Goal: Check status

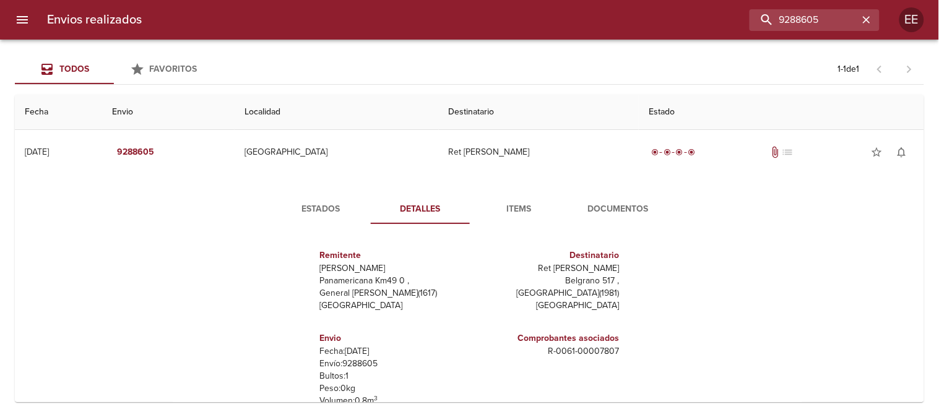
scroll to position [93, 0]
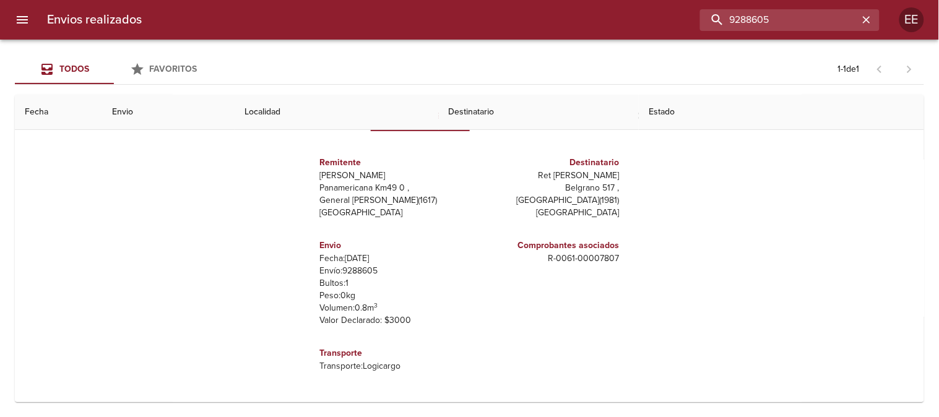
drag, startPoint x: 830, startPoint y: 20, endPoint x: 665, endPoint y: 19, distance: 164.7
click at [665, 19] on div "9288605" at bounding box center [516, 20] width 728 height 22
paste input "[PERSON_NAME] ML"
type input "[PERSON_NAME] ML"
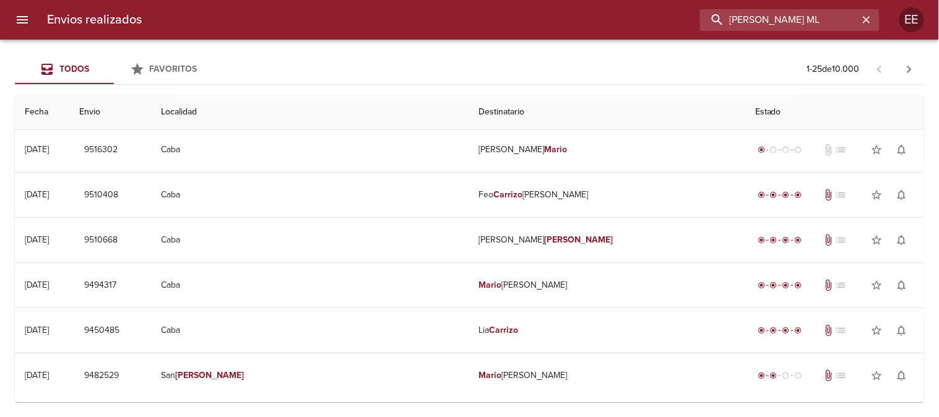
scroll to position [0, 0]
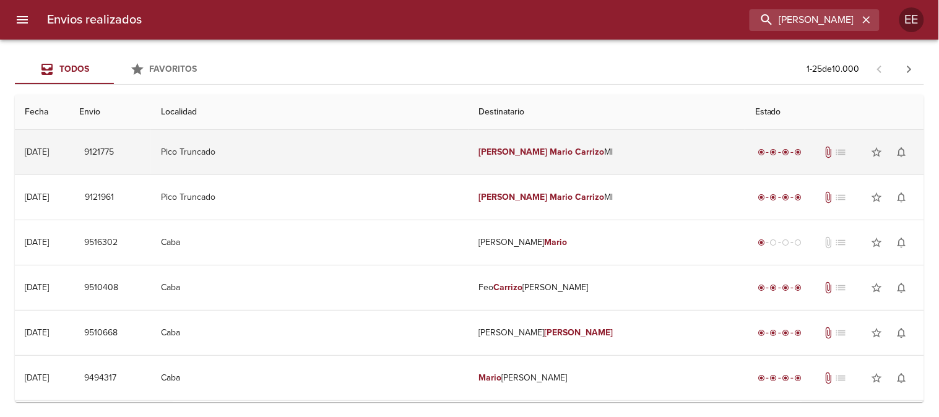
click at [403, 154] on td "Pico Truncado" at bounding box center [310, 152] width 318 height 45
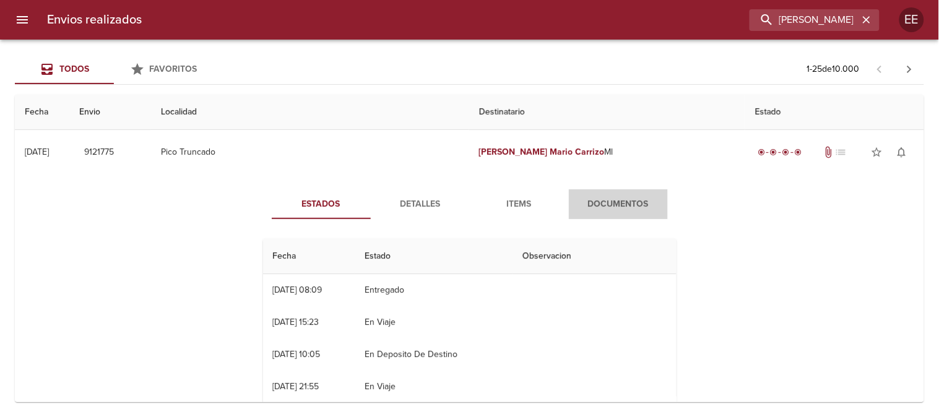
click at [598, 199] on span "Documentos" at bounding box center [619, 204] width 84 height 15
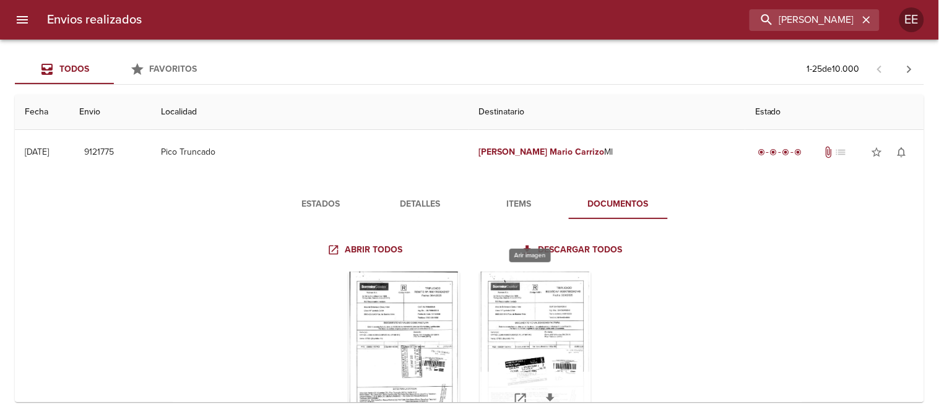
scroll to position [69, 0]
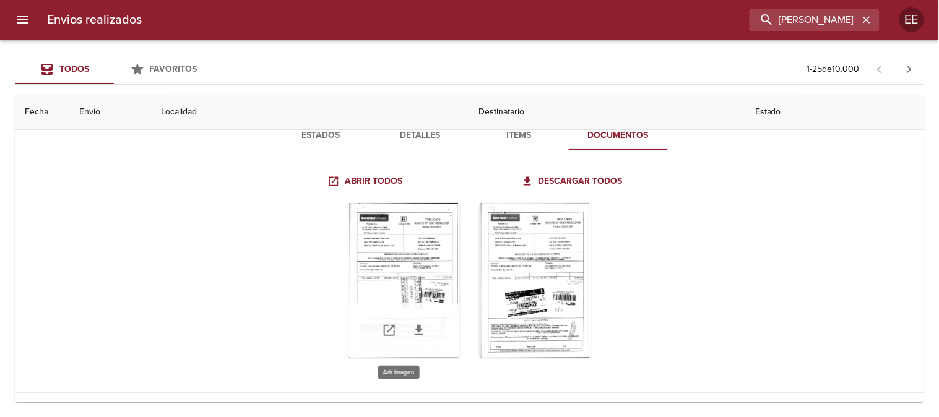
click at [398, 274] on div "Tabla de envíos del cliente" at bounding box center [404, 280] width 111 height 155
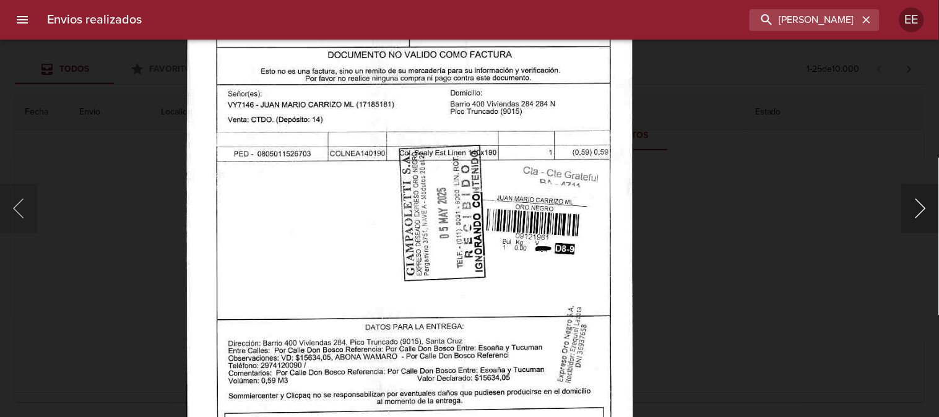
click at [919, 209] on button "Siguiente" at bounding box center [920, 209] width 37 height 50
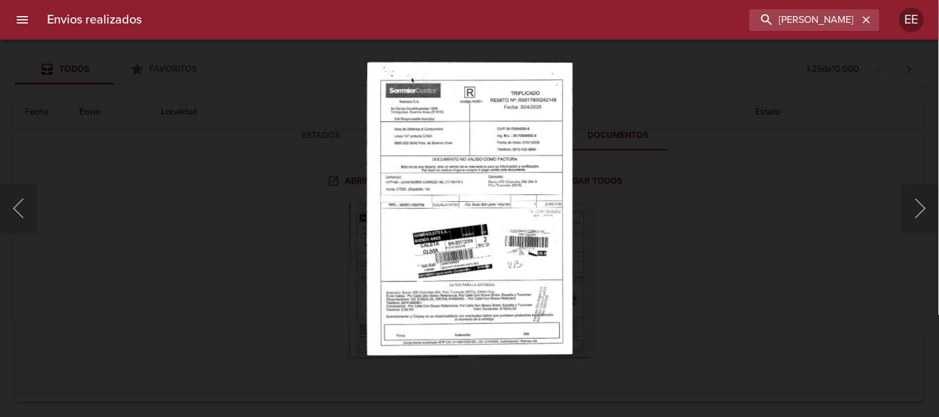
click at [474, 277] on img "Lightbox" at bounding box center [470, 209] width 206 height 294
click at [806, 238] on div "Lightbox" at bounding box center [469, 208] width 939 height 417
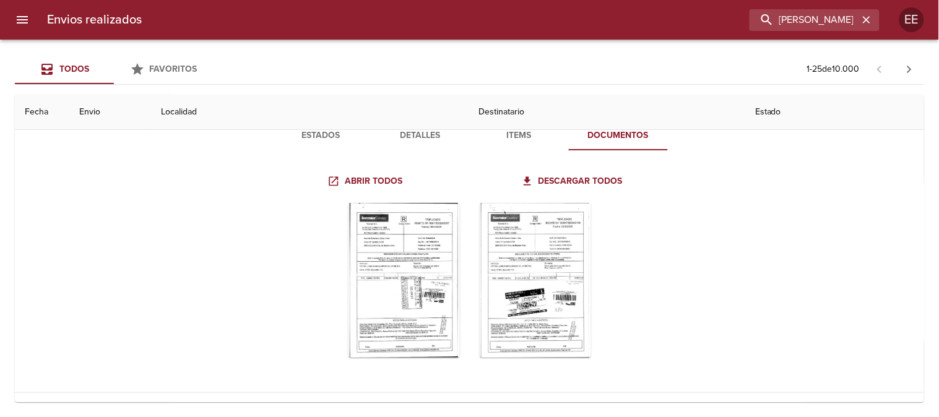
scroll to position [0, 0]
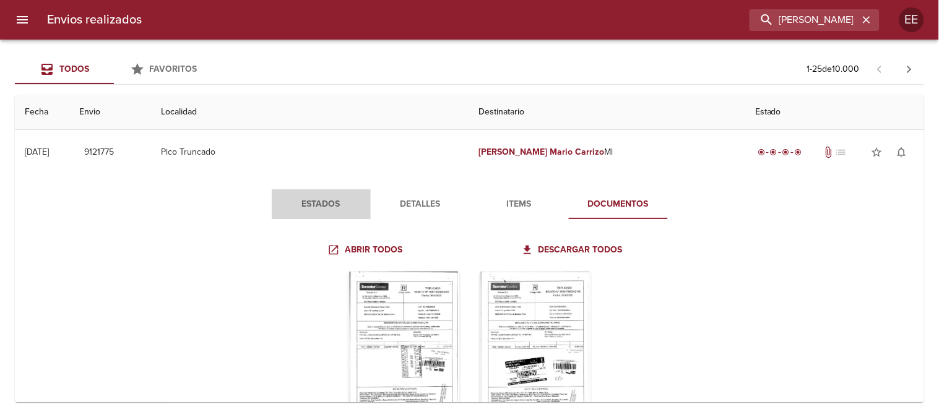
click at [296, 202] on span "Estados" at bounding box center [321, 204] width 84 height 15
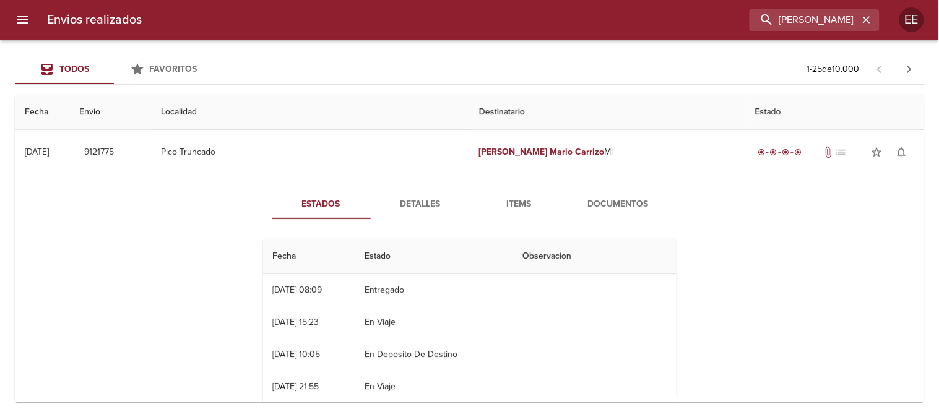
click at [423, 201] on span "Detalles" at bounding box center [420, 204] width 84 height 15
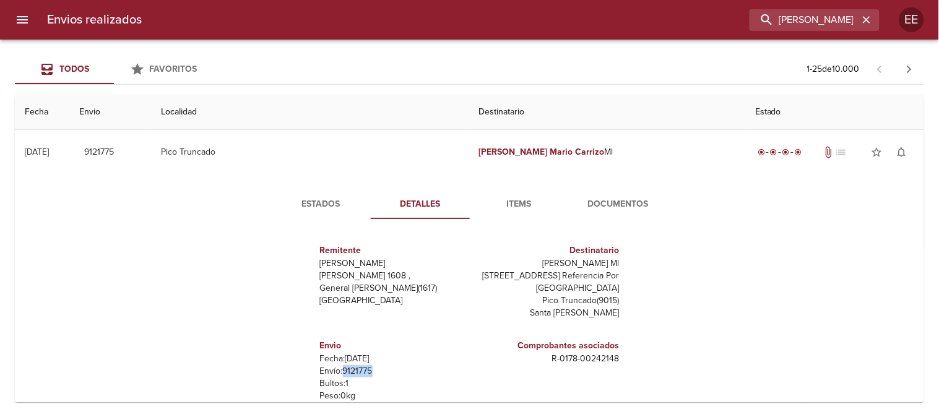
drag, startPoint x: 375, startPoint y: 381, endPoint x: 334, endPoint y: 385, distance: 40.4
click at [334, 378] on p "Envío: 9121775" at bounding box center [392, 371] width 145 height 12
copy p "9121775"
click at [867, 19] on icon "button" at bounding box center [867, 20] width 12 height 12
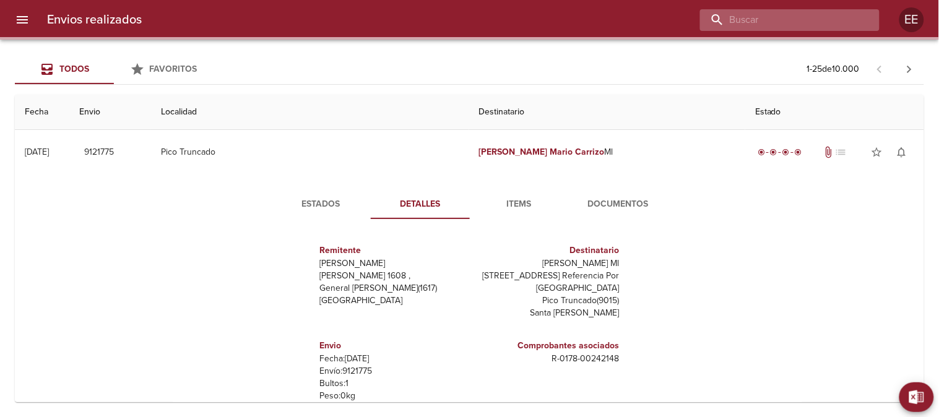
click at [819, 21] on input "buscar" at bounding box center [779, 20] width 159 height 22
paste input "[PERSON_NAME] BP"
type input "[PERSON_NAME] BP"
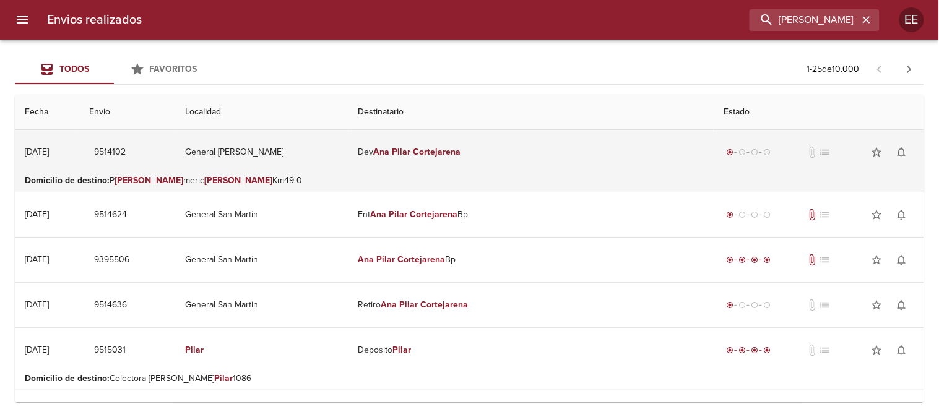
click at [348, 168] on td "General [PERSON_NAME]" at bounding box center [261, 152] width 173 height 45
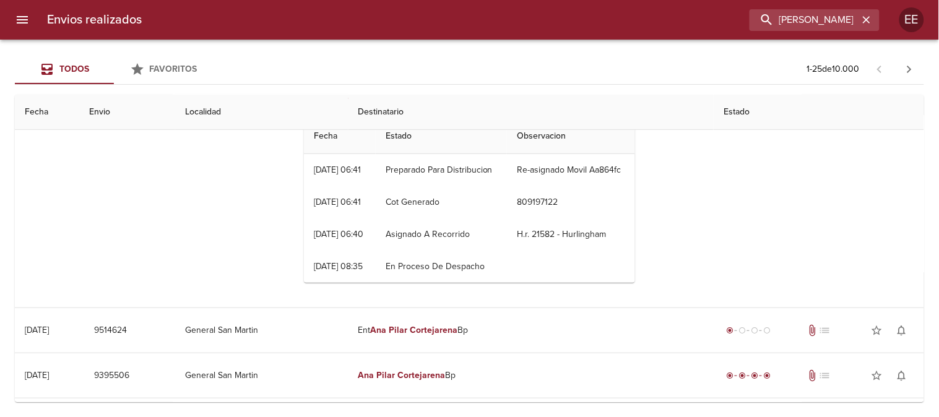
scroll to position [206, 0]
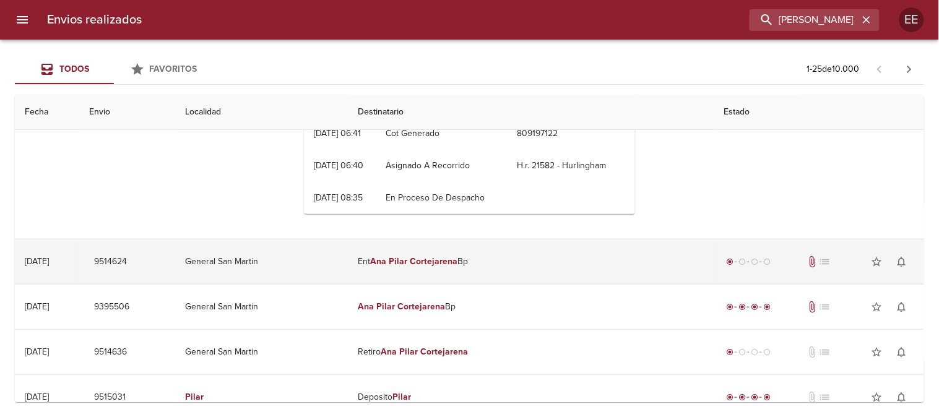
click at [348, 284] on td "General San Martin" at bounding box center [261, 262] width 173 height 45
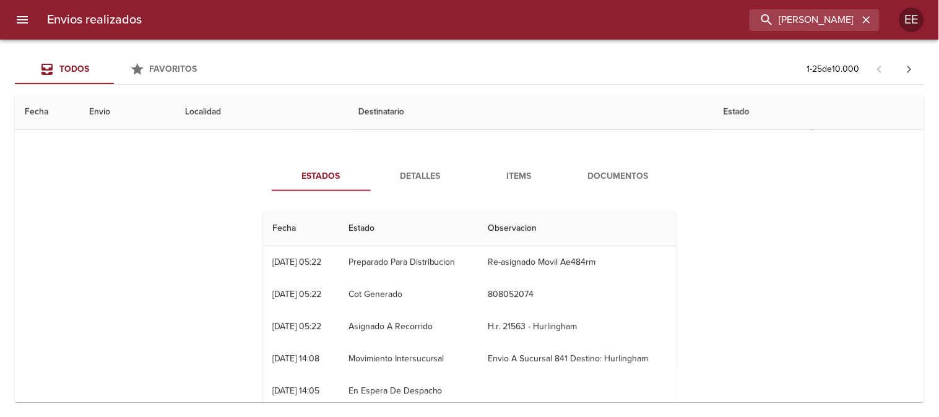
scroll to position [275, 0]
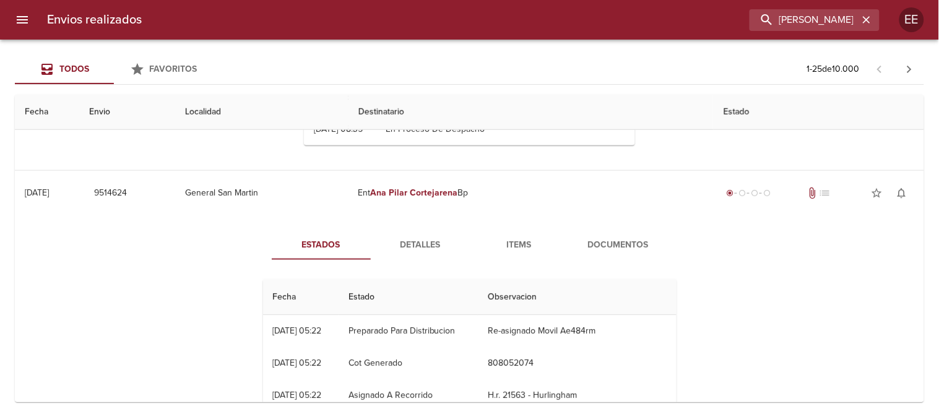
click at [409, 253] on span "Detalles" at bounding box center [420, 245] width 84 height 15
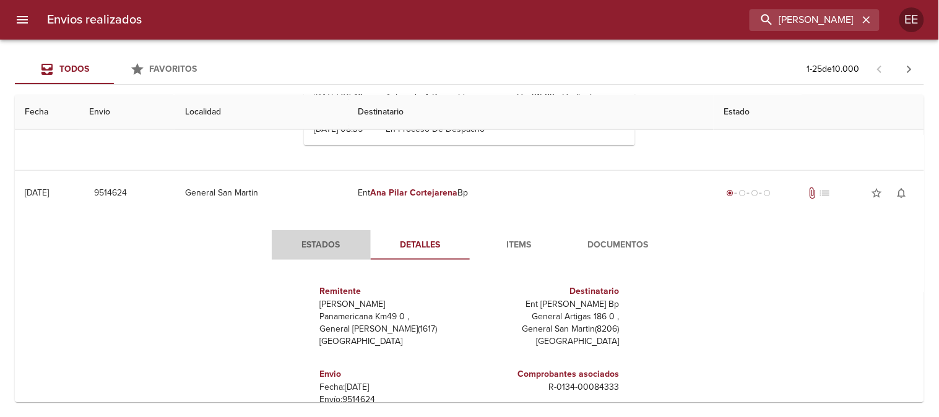
click at [315, 253] on span "Estados" at bounding box center [321, 245] width 84 height 15
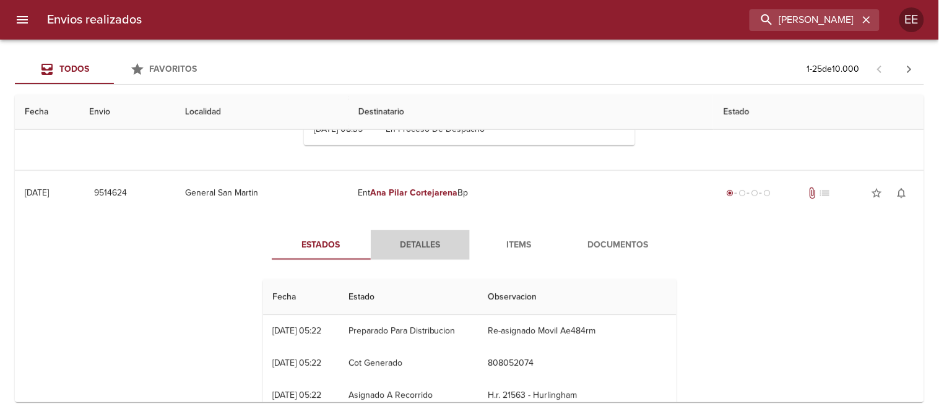
click at [404, 253] on span "Detalles" at bounding box center [420, 245] width 84 height 15
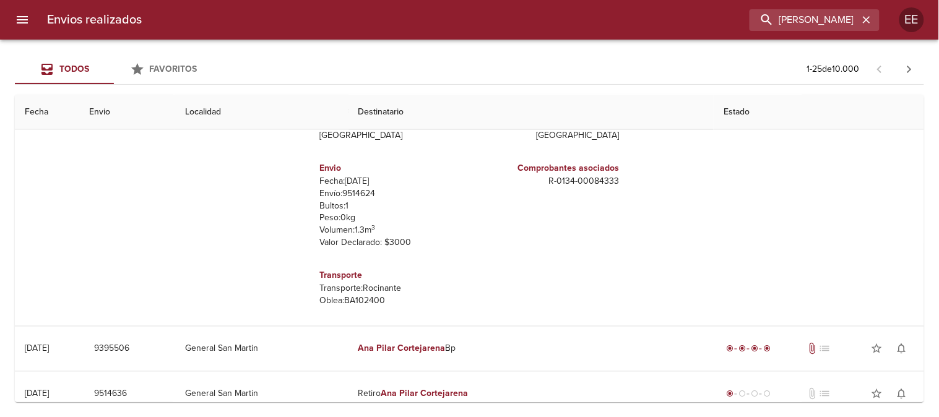
scroll to position [344, 0]
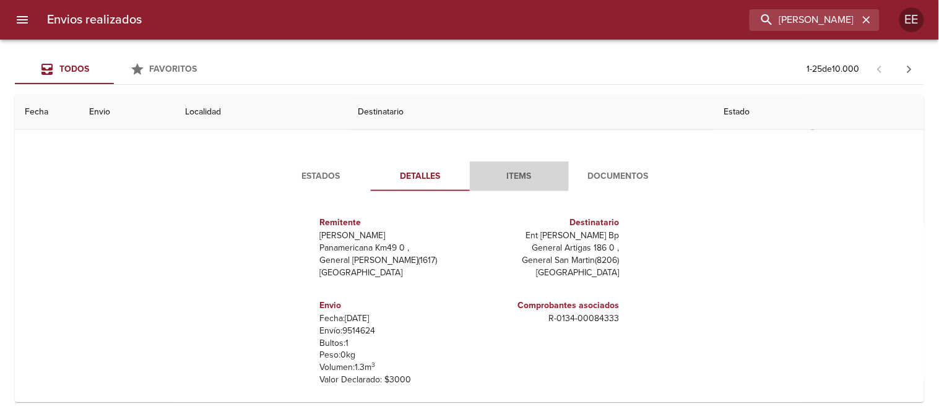
click at [510, 191] on button "Items" at bounding box center [519, 177] width 99 height 30
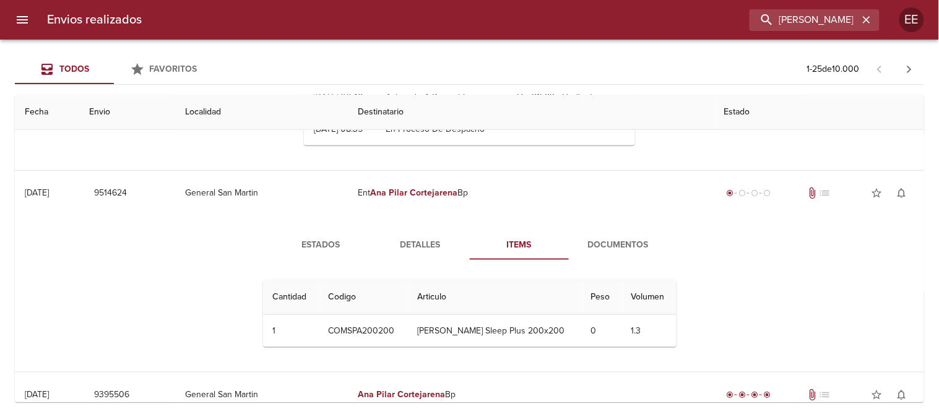
scroll to position [206, 0]
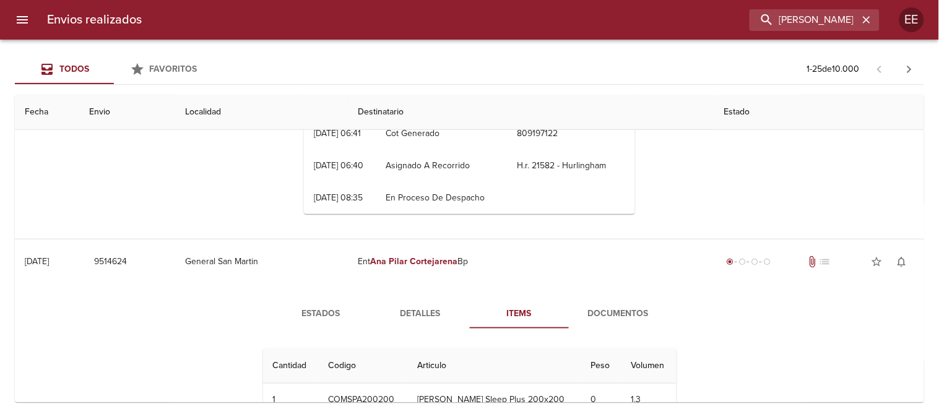
click at [310, 322] on span "Estados" at bounding box center [321, 314] width 84 height 15
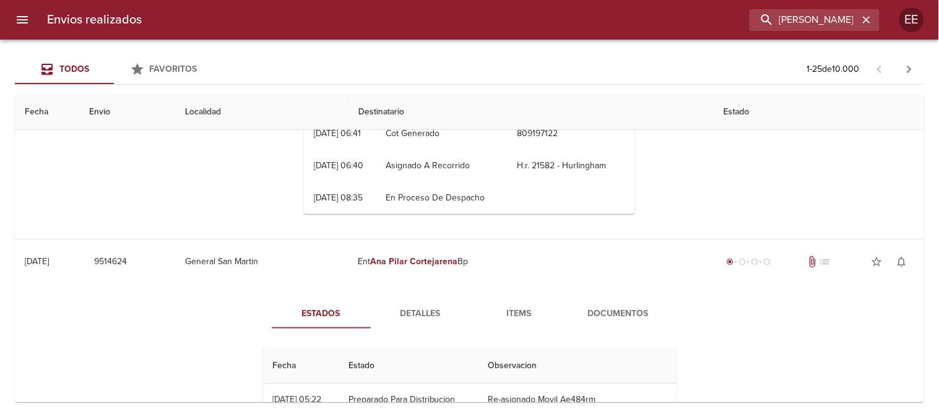
scroll to position [32, 0]
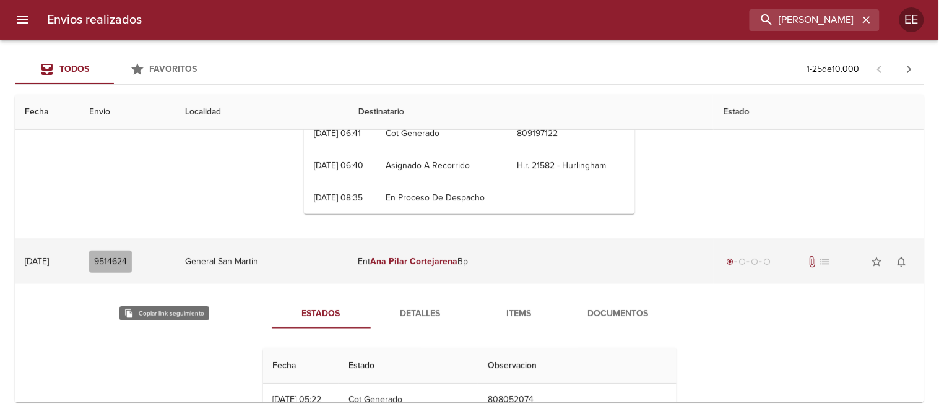
click at [127, 270] on span "9514624" at bounding box center [110, 262] width 33 height 15
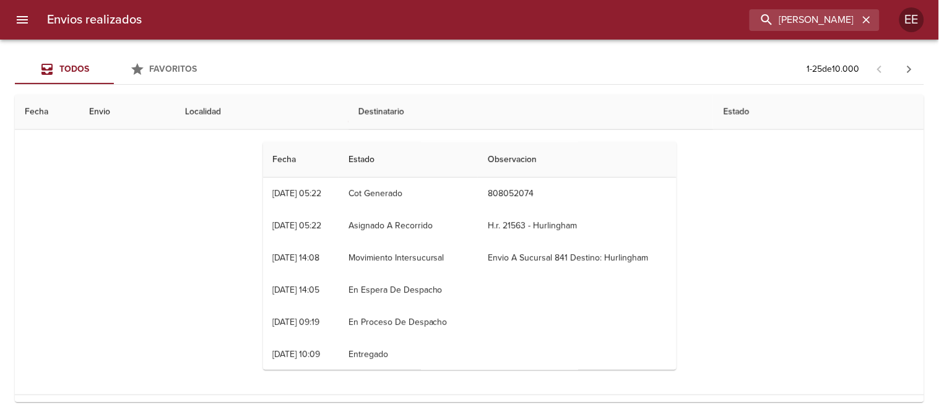
scroll to position [0, 0]
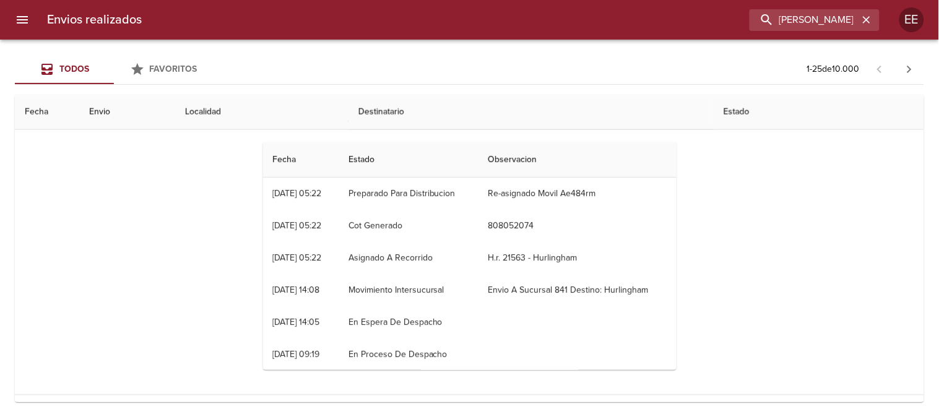
click at [409, 116] on span "Detalles" at bounding box center [420, 107] width 84 height 15
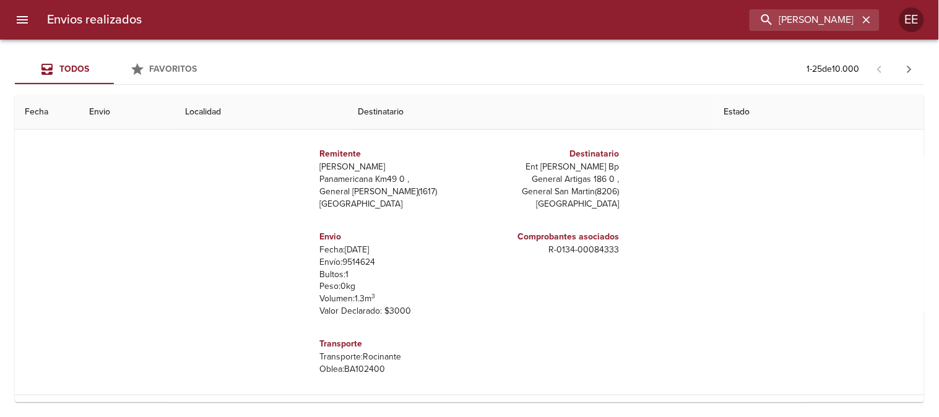
scroll to position [6, 0]
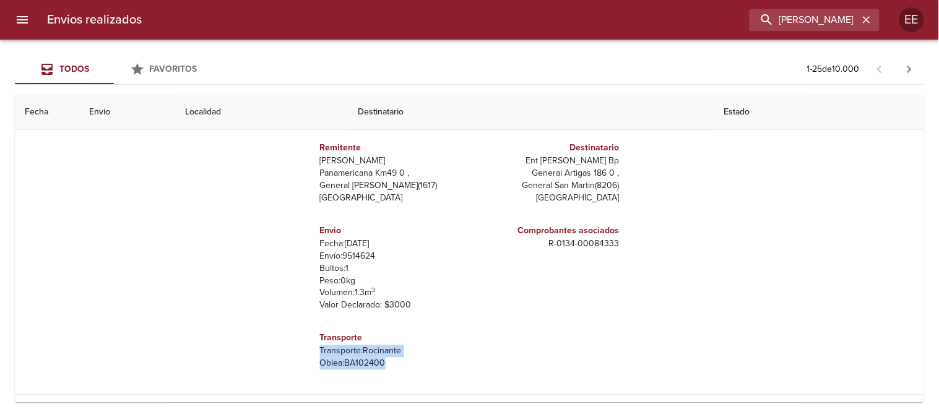
drag, startPoint x: 388, startPoint y: 388, endPoint x: 305, endPoint y: 377, distance: 84.4
click at [315, 377] on div "Transporte Transporte: Rocinante [PERSON_NAME]: BA102400" at bounding box center [392, 351] width 155 height 58
copy div "Transporte: Rocinante [PERSON_NAME]: BA102400"
click at [380, 370] on p "[PERSON_NAME]: BA102400" at bounding box center [392, 364] width 145 height 12
drag, startPoint x: 383, startPoint y: 387, endPoint x: 337, endPoint y: 390, distance: 45.3
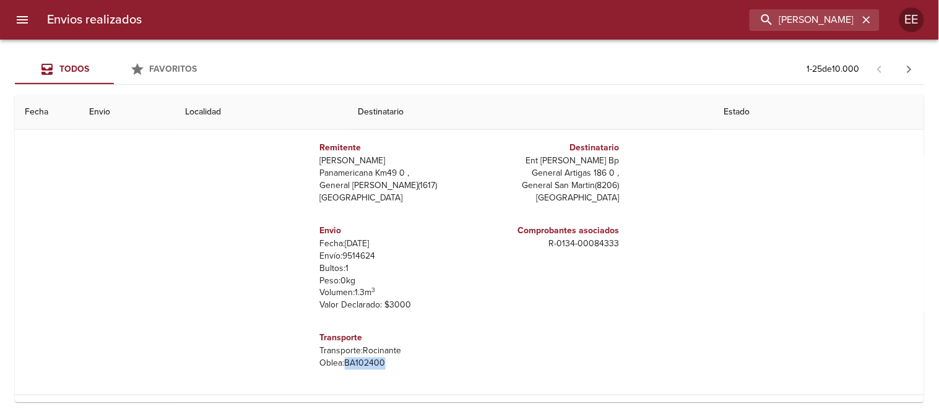
click at [337, 370] on p "[PERSON_NAME]: BA102400" at bounding box center [392, 364] width 145 height 12
copy p "BA102400"
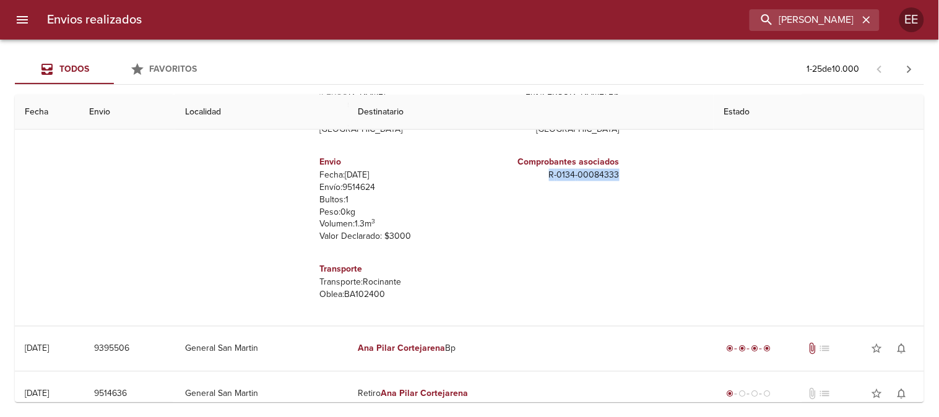
drag, startPoint x: 611, startPoint y: 200, endPoint x: 534, endPoint y: 209, distance: 77.3
click at [534, 209] on div "Comprobantes asociados R - 0134 - 00084333" at bounding box center [547, 200] width 155 height 108
copy p "R - 0134 - 00084333"
drag, startPoint x: 383, startPoint y: 320, endPoint x: 295, endPoint y: 305, distance: 88.5
click at [295, 305] on div "Remitente Wamaro Tortuguitas Panamericana Km49 0 , General [PERSON_NAME] ( 1617…" at bounding box center [470, 188] width 424 height 248
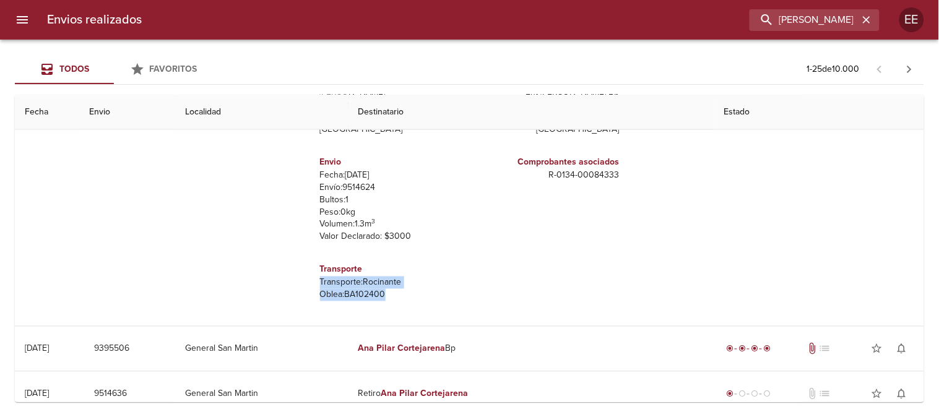
copy div "Transporte: Rocinante [PERSON_NAME]: BA102400"
